Goal: Book appointment/travel/reservation

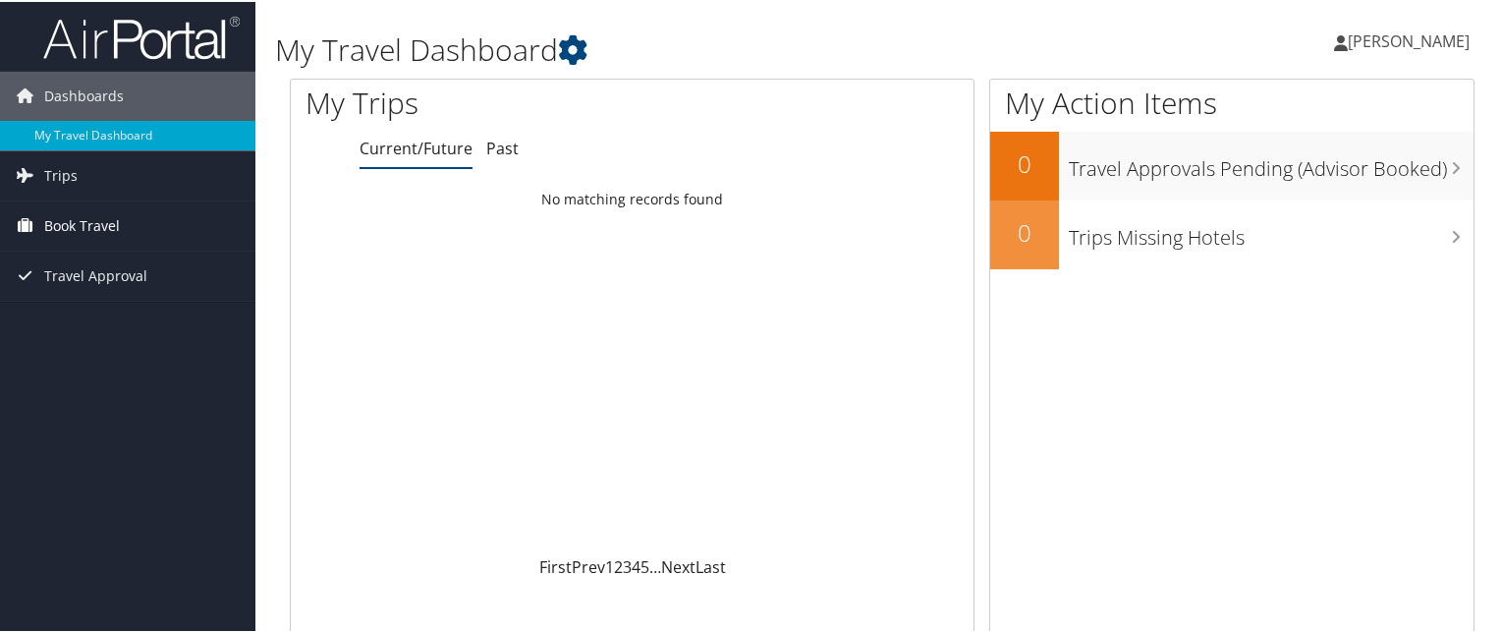
click at [92, 215] on span "Book Travel" at bounding box center [82, 223] width 76 height 49
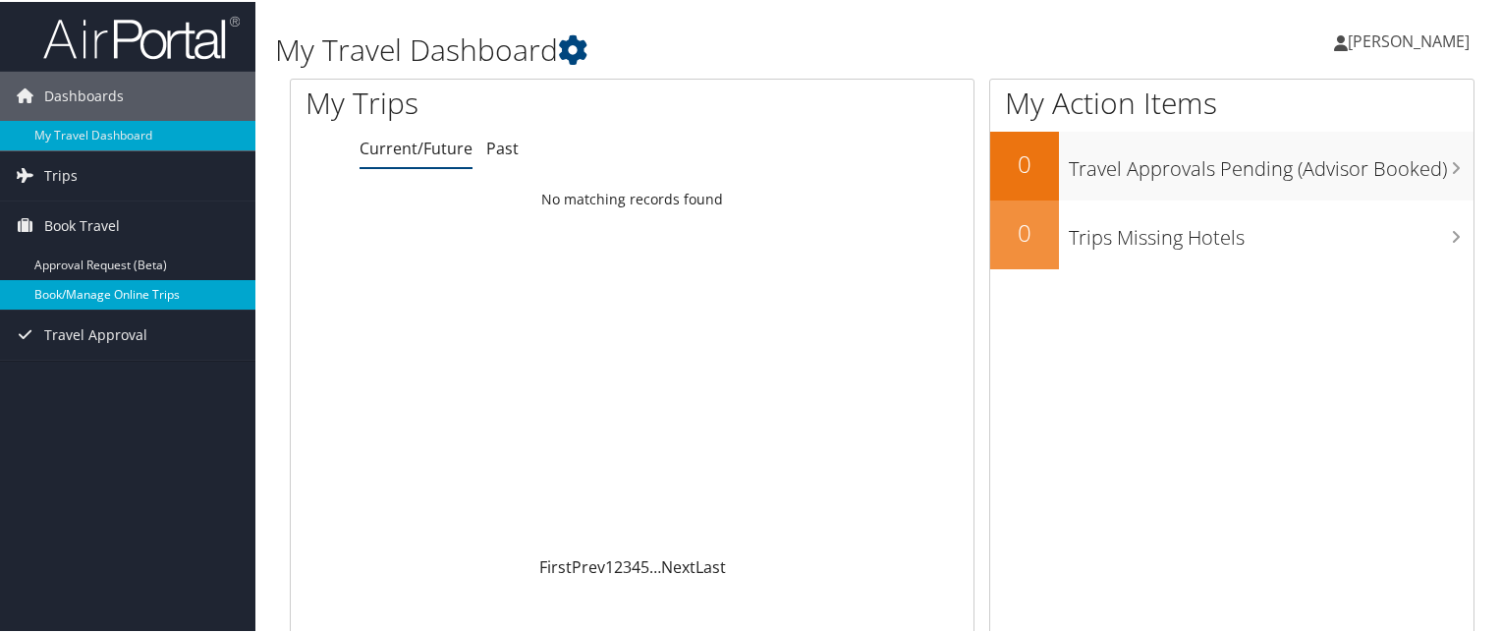
click at [116, 288] on link "Book/Manage Online Trips" at bounding box center [127, 292] width 255 height 29
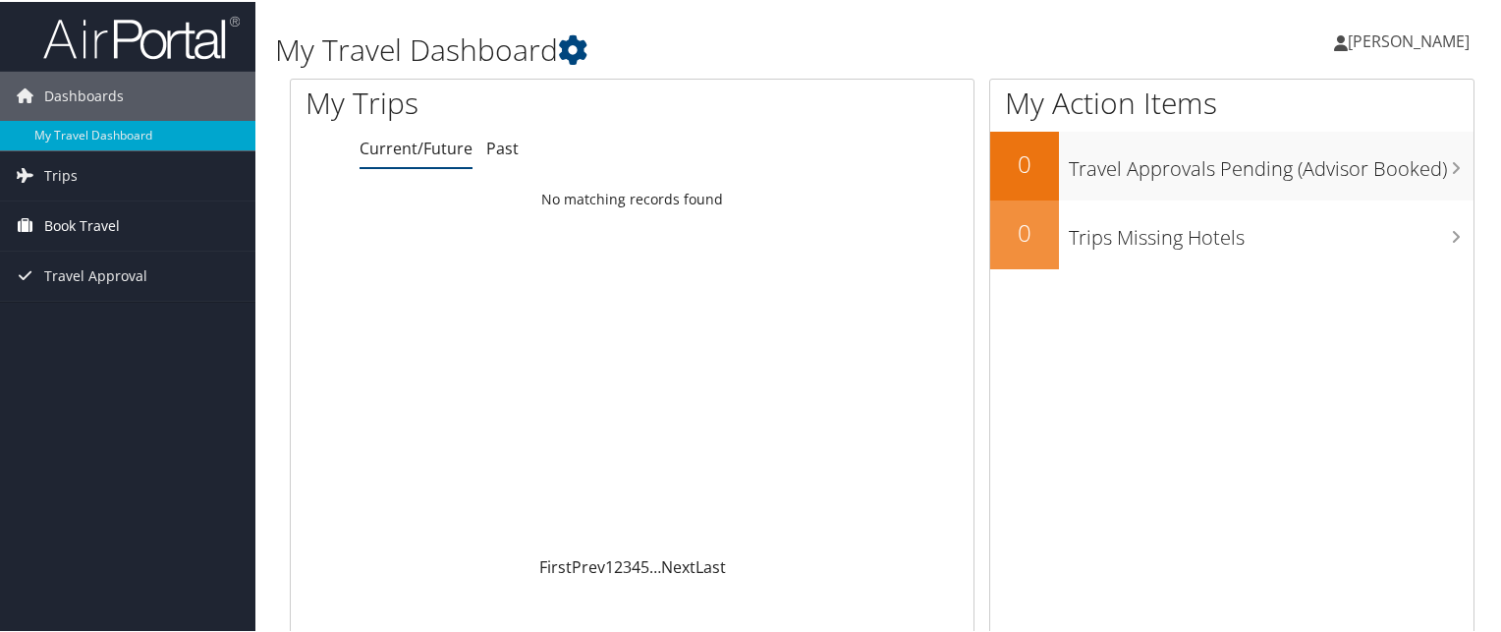
click at [75, 225] on span "Book Travel" at bounding box center [82, 223] width 76 height 49
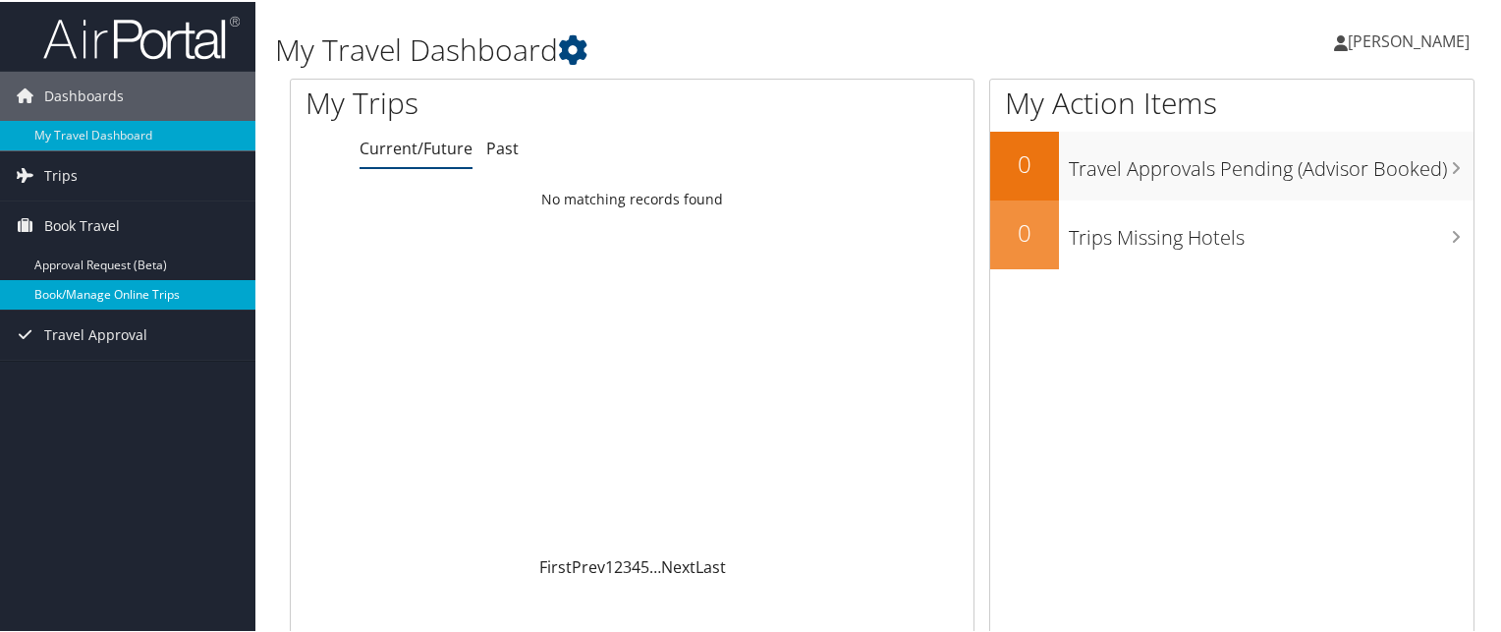
click at [110, 293] on link "Book/Manage Online Trips" at bounding box center [127, 292] width 255 height 29
